Goal: Find specific page/section: Find specific page/section

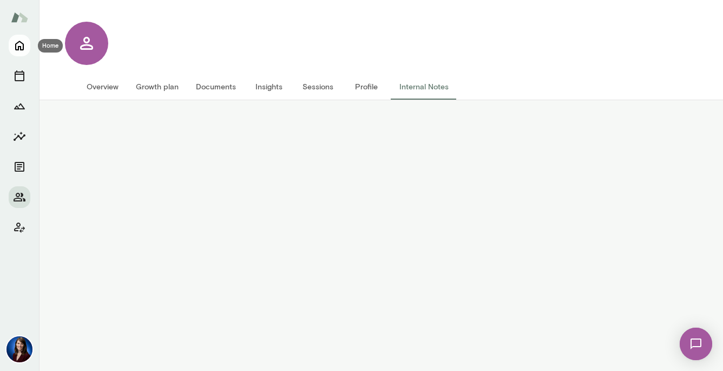
click at [19, 44] on icon "Home" at bounding box center [19, 45] width 13 height 13
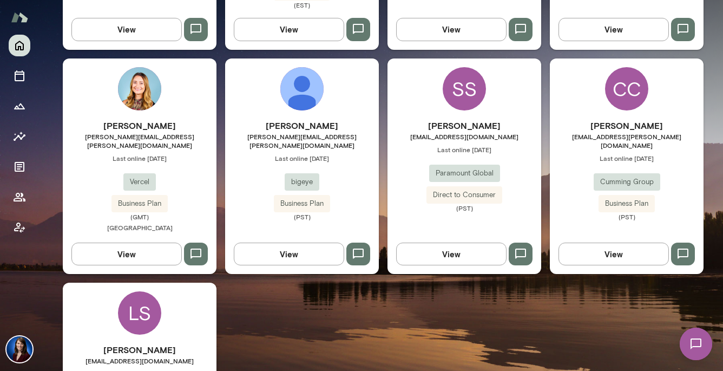
scroll to position [745, 0]
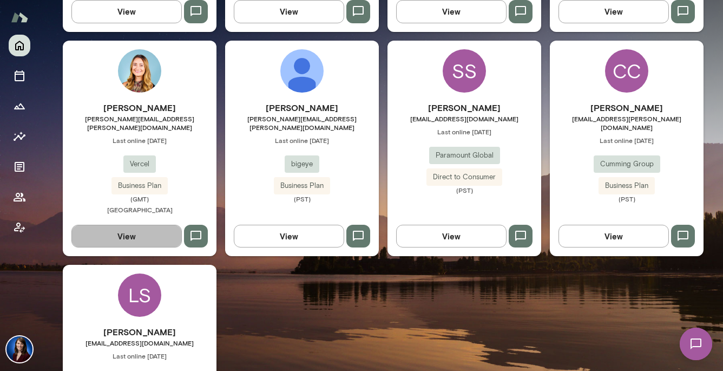
click at [150, 225] on button "View" at bounding box center [126, 236] width 110 height 23
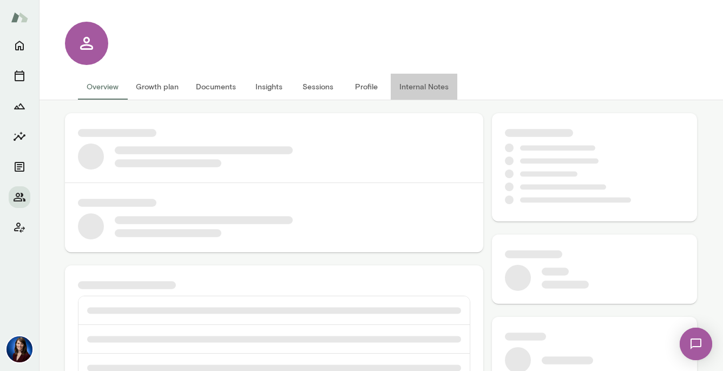
click at [429, 88] on button "Internal Notes" at bounding box center [424, 87] width 67 height 26
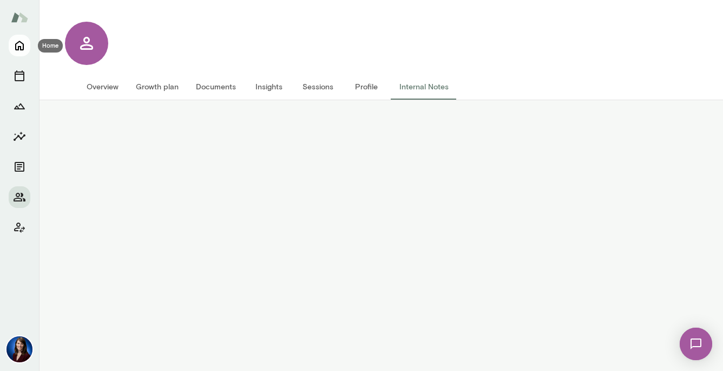
click at [24, 45] on icon "Home" at bounding box center [19, 45] width 13 height 13
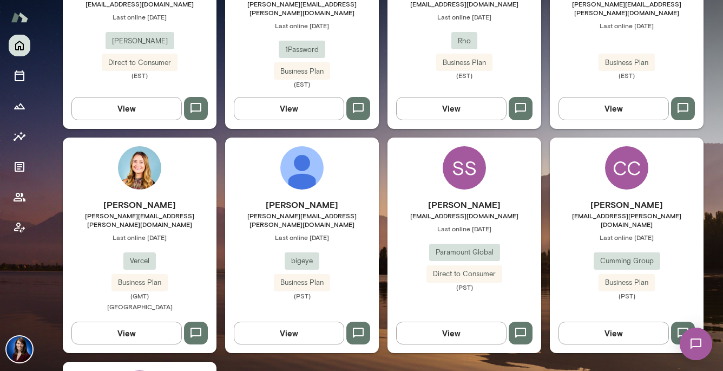
click at [156, 322] on button "View" at bounding box center [126, 333] width 110 height 23
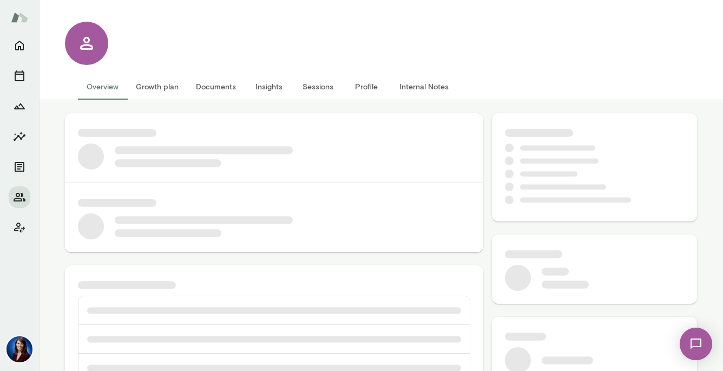
click at [406, 84] on button "Internal Notes" at bounding box center [424, 87] width 67 height 26
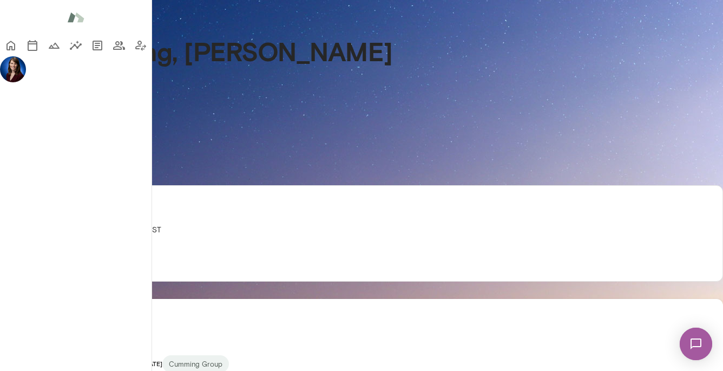
scroll to position [584, 0]
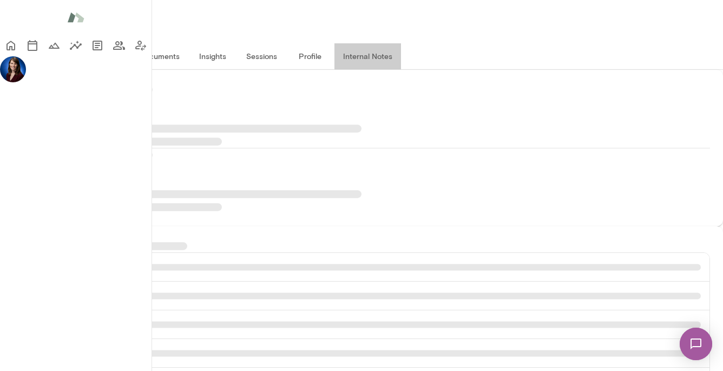
click at [401, 69] on button "Internal Notes" at bounding box center [368, 56] width 67 height 26
